Goal: Find specific page/section: Find specific page/section

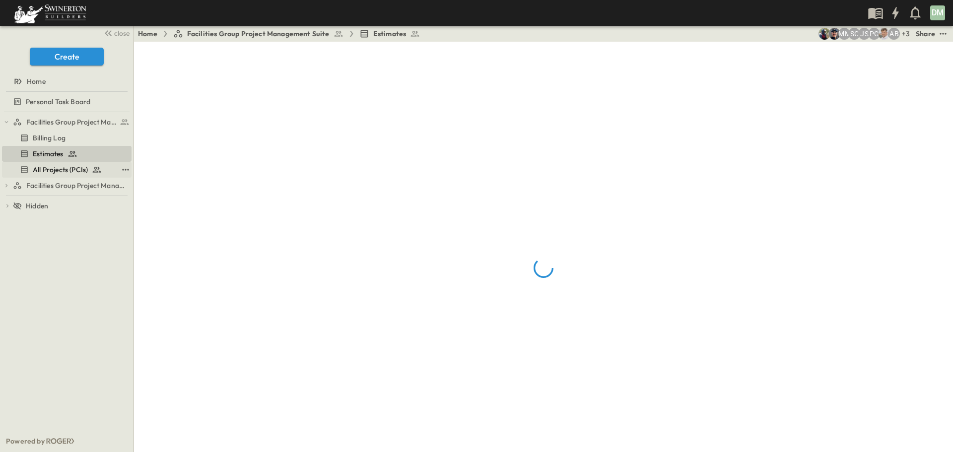
click at [79, 172] on span "All Projects (PCIs)" at bounding box center [60, 170] width 55 height 10
